Goal: Download file/media

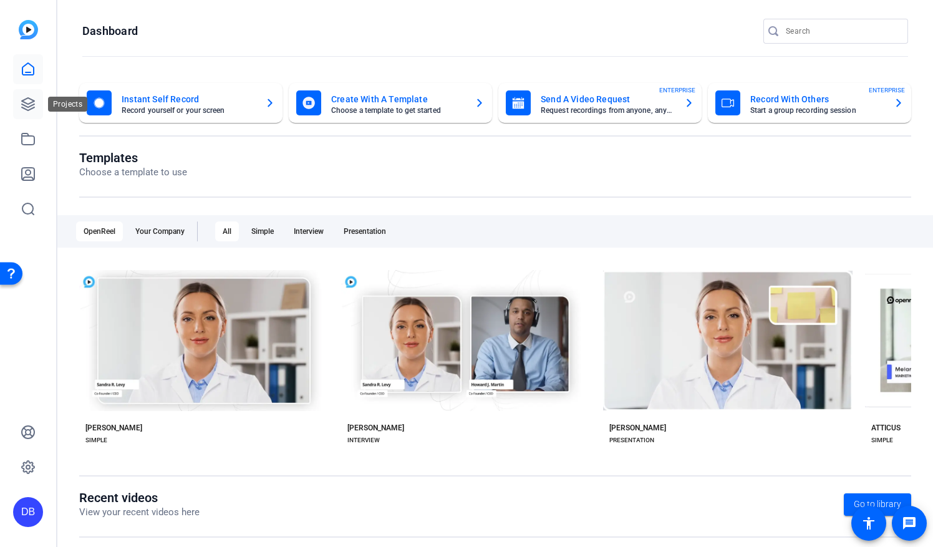
click at [32, 105] on icon at bounding box center [28, 104] width 12 height 12
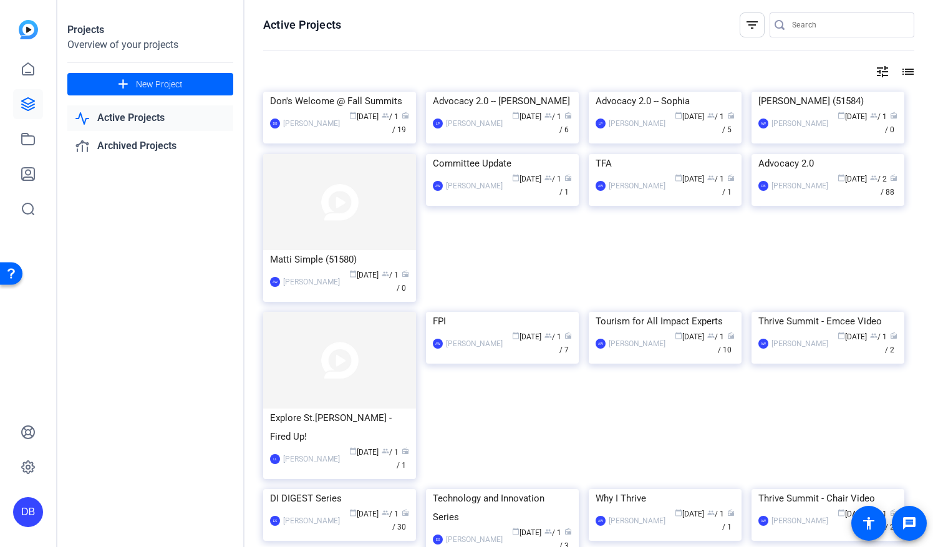
click at [152, 120] on link "Active Projects" at bounding box center [150, 118] width 166 height 26
click at [343, 110] on div "Don's Welcome @ Fall Summits" at bounding box center [339, 101] width 139 height 19
click at [392, 110] on div "Don's Welcome @ Fall Summits" at bounding box center [339, 101] width 139 height 19
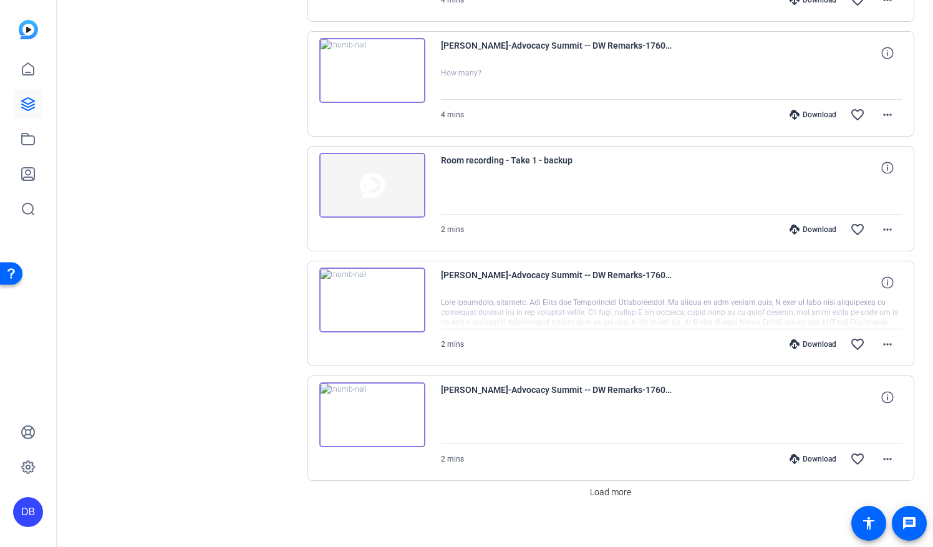
scroll to position [937, 0]
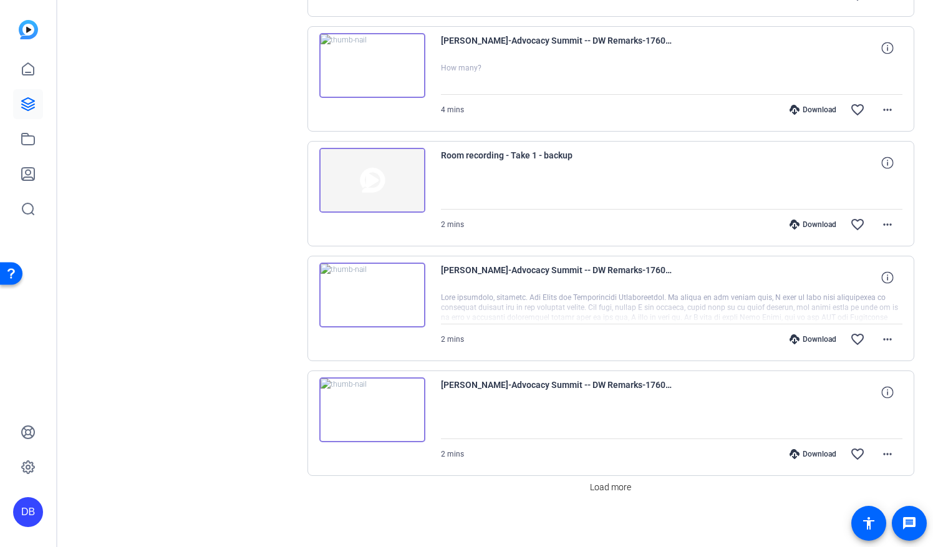
click at [373, 281] on img at bounding box center [372, 295] width 106 height 65
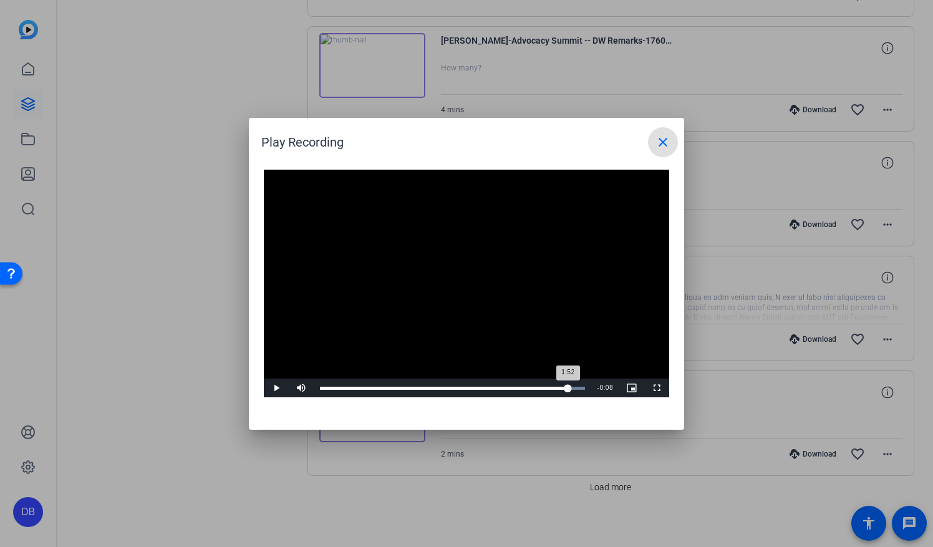
drag, startPoint x: 374, startPoint y: 388, endPoint x: 569, endPoint y: 390, distance: 194.5
click at [568, 390] on div "1:52" at bounding box center [444, 388] width 248 height 3
click at [657, 146] on mat-icon "close" at bounding box center [662, 142] width 15 height 15
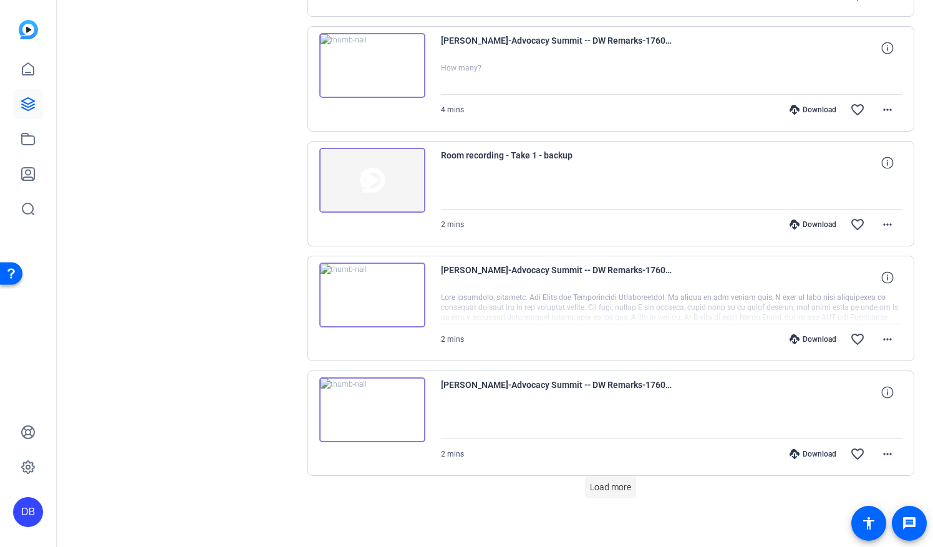
click at [592, 481] on span "Load more" at bounding box center [610, 487] width 41 height 13
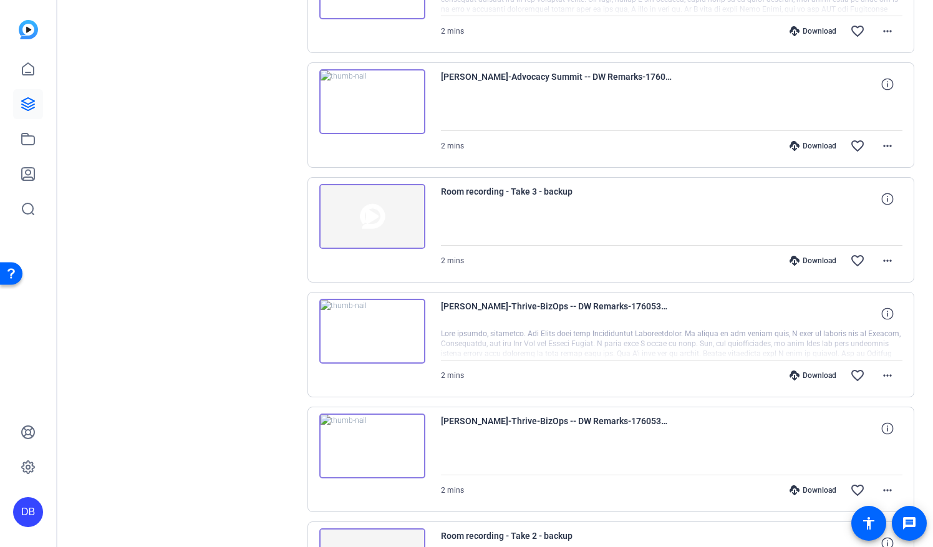
scroll to position [1311, 0]
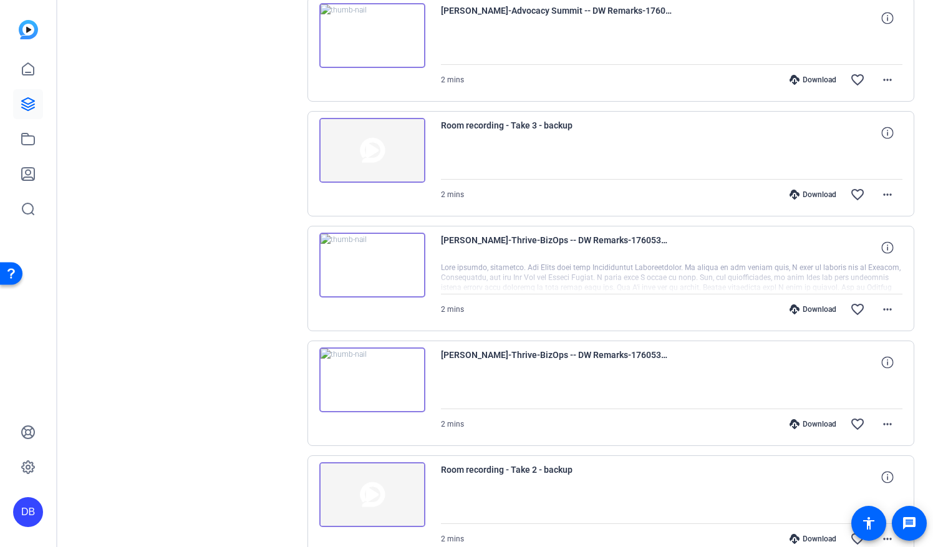
click at [370, 257] on img at bounding box center [372, 265] width 106 height 65
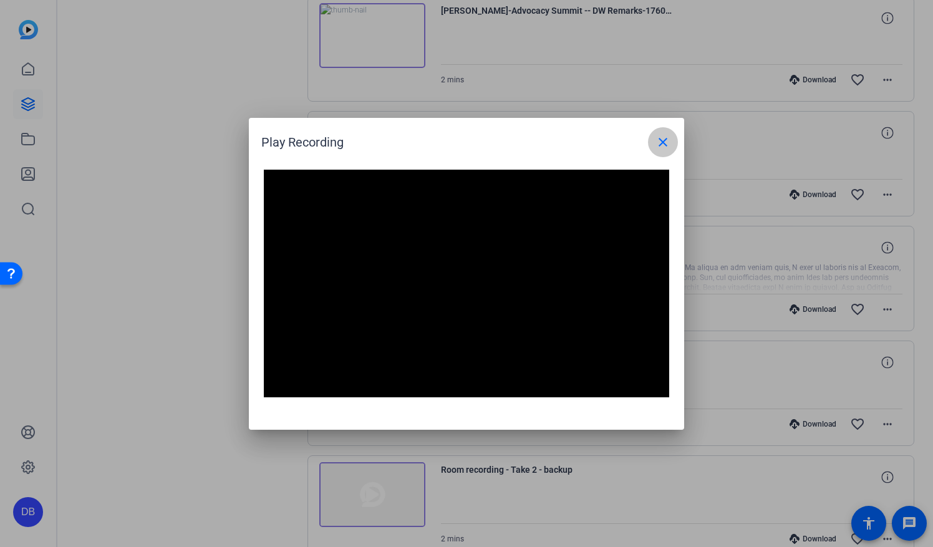
click at [658, 151] on span at bounding box center [663, 142] width 30 height 30
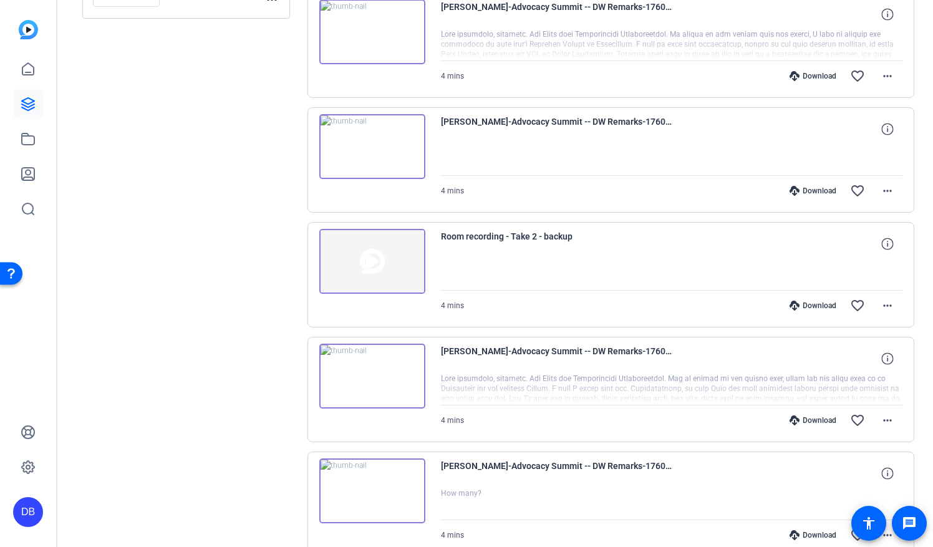
scroll to position [562, 0]
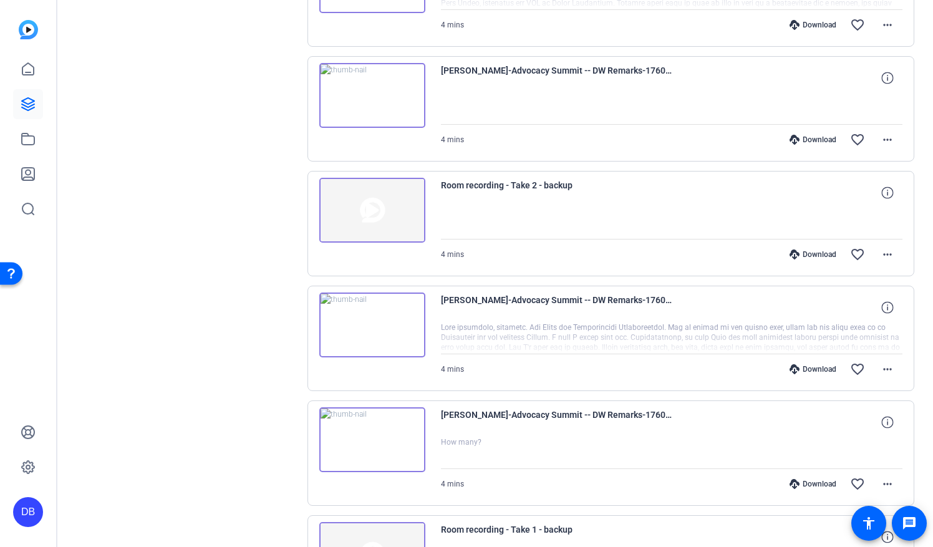
click at [363, 318] on img at bounding box center [372, 324] width 106 height 65
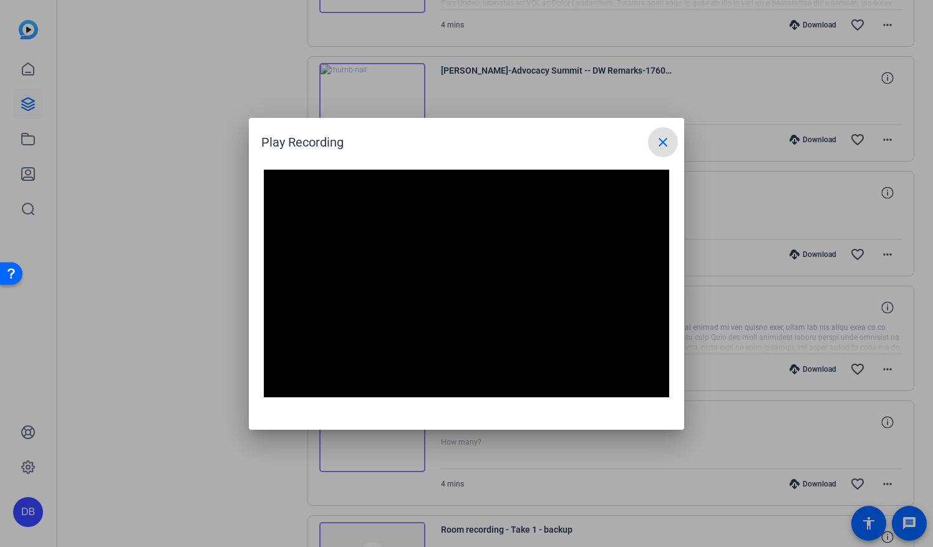
click at [664, 142] on mat-icon "close" at bounding box center [662, 142] width 15 height 15
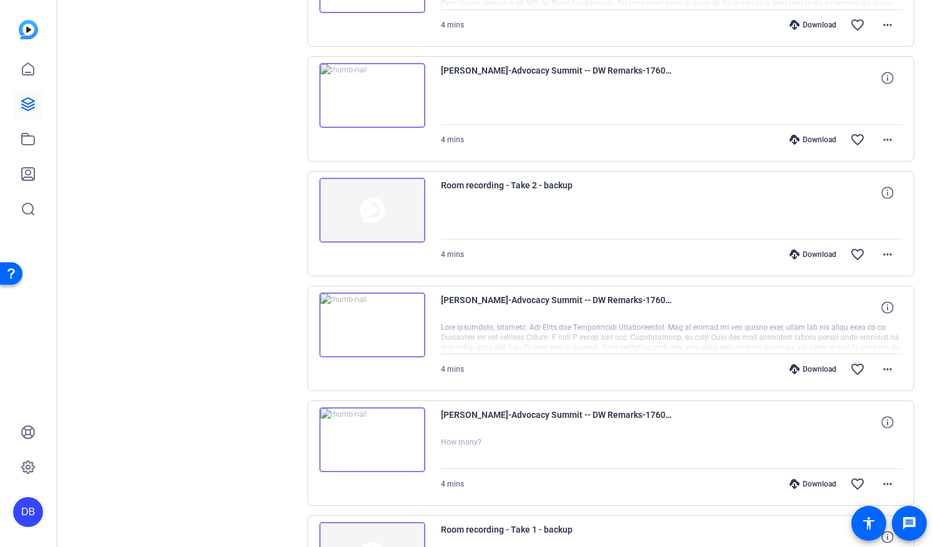
click at [803, 367] on div "Download" at bounding box center [812, 369] width 59 height 10
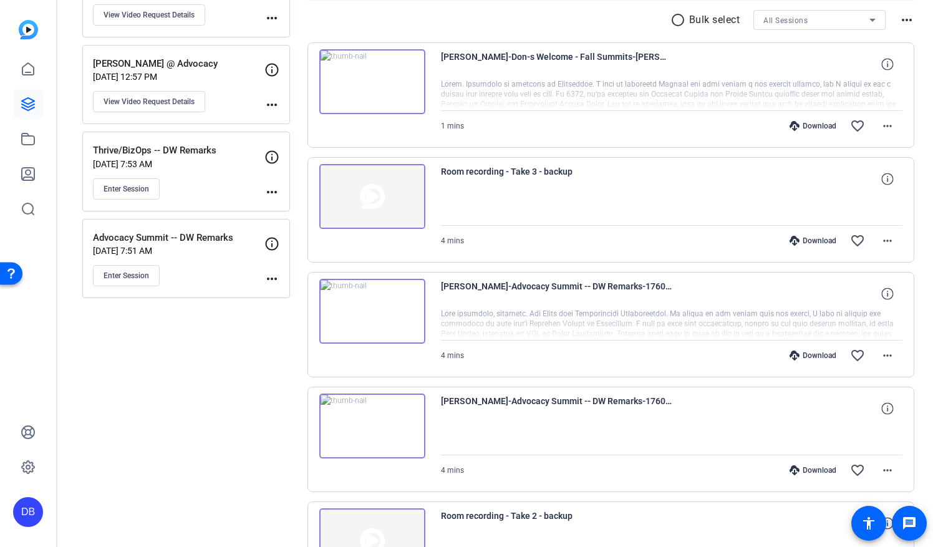
scroll to position [251, 0]
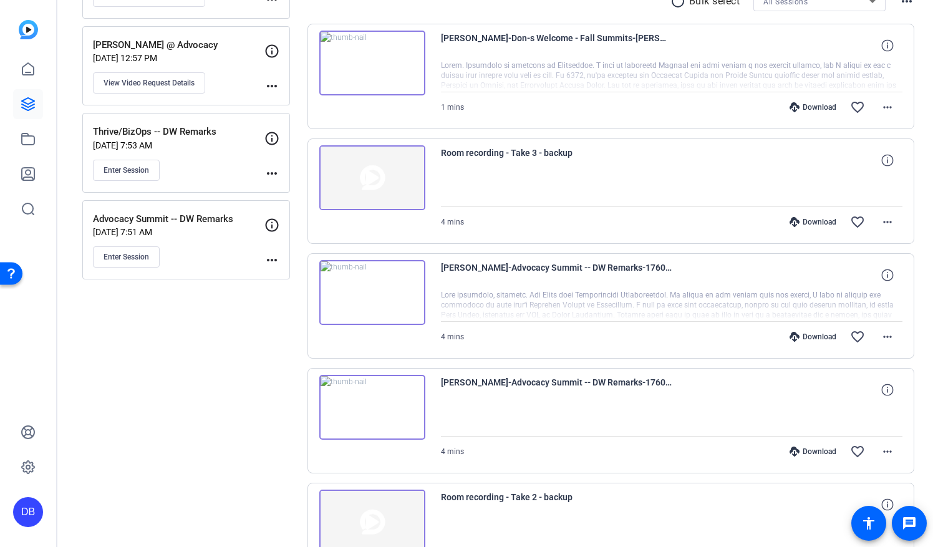
click at [798, 332] on div "Download" at bounding box center [812, 337] width 59 height 10
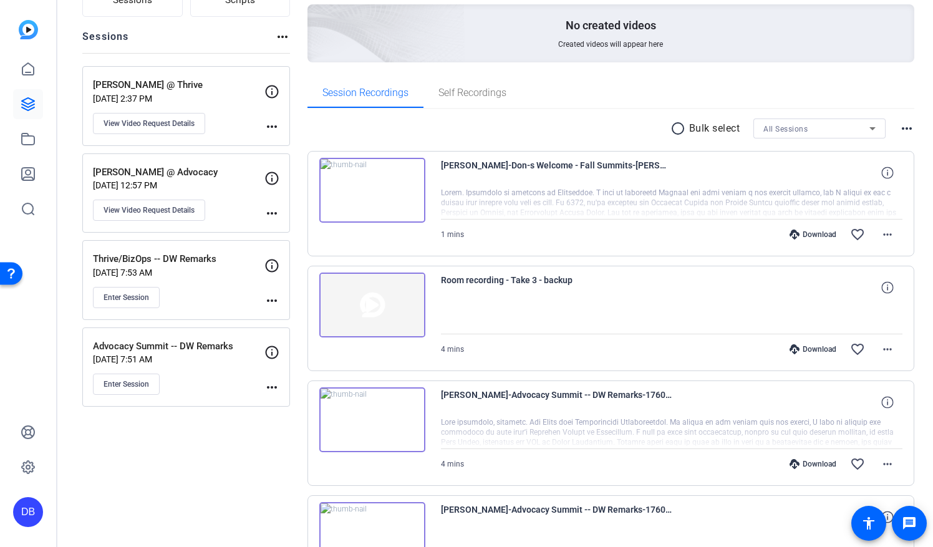
scroll to position [126, 0]
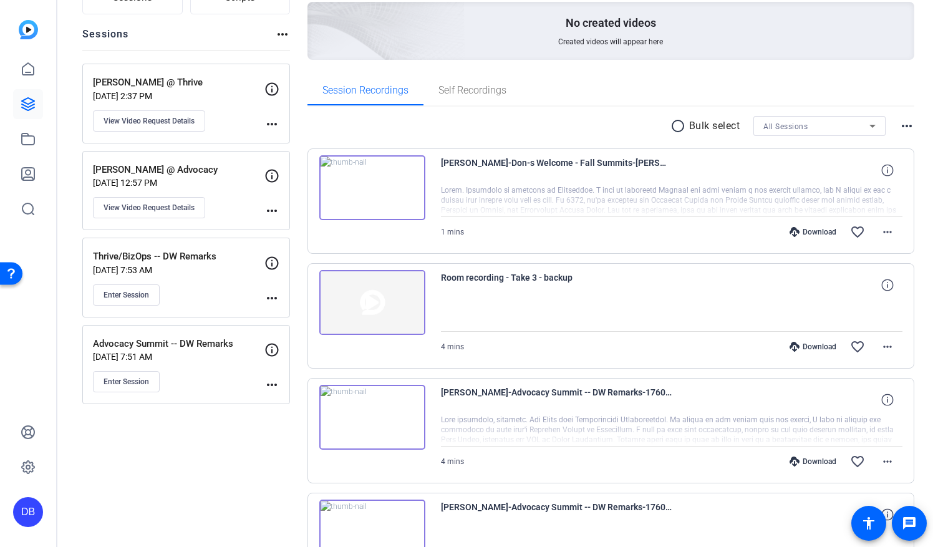
click at [197, 267] on p "[DATE] 7:53 AM" at bounding box center [178, 270] width 171 height 10
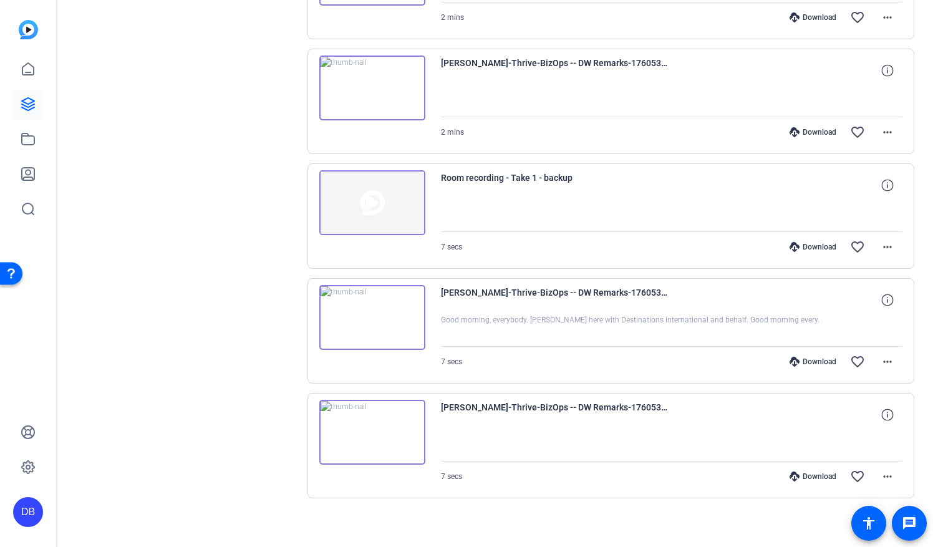
scroll to position [695, 0]
click at [811, 355] on div "Download" at bounding box center [812, 360] width 59 height 10
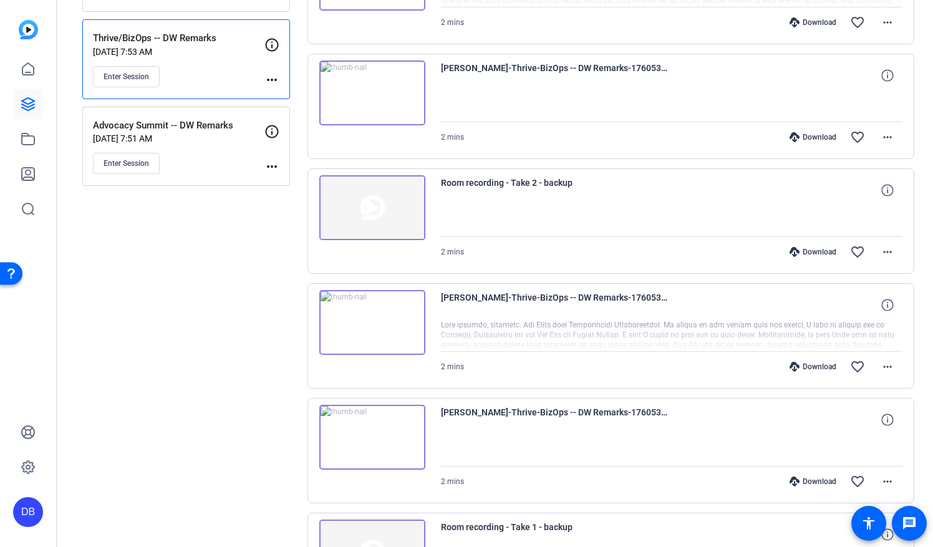
scroll to position [258, 0]
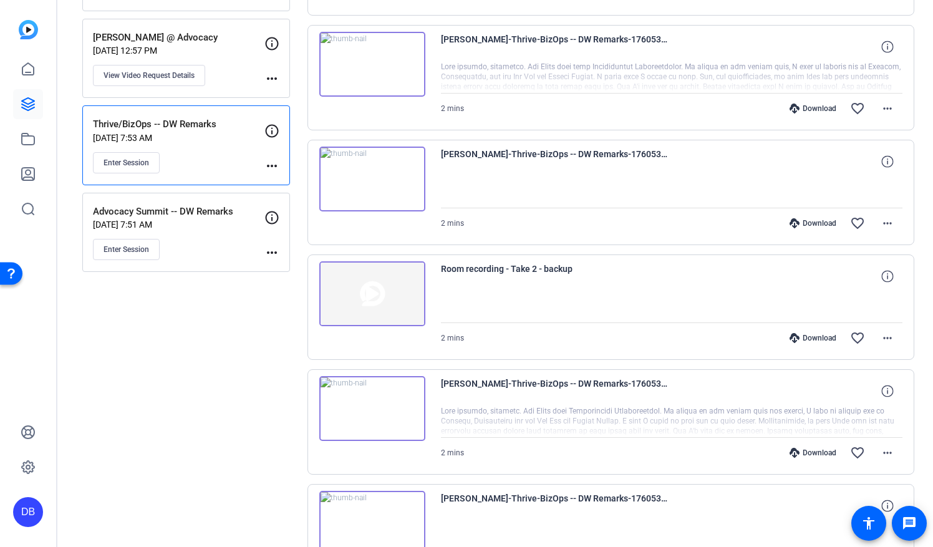
click at [803, 450] on div "Download" at bounding box center [812, 453] width 59 height 10
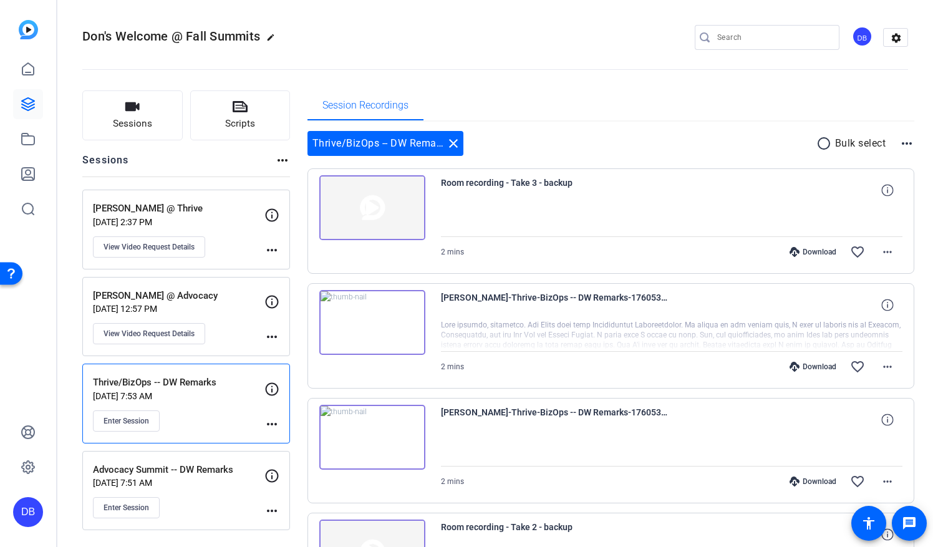
scroll to position [0, 0]
click at [551, 47] on openreel-divider-bar at bounding box center [495, 66] width 826 height 38
click at [802, 369] on div "Download" at bounding box center [812, 367] width 59 height 10
